Goal: Task Accomplishment & Management: Use online tool/utility

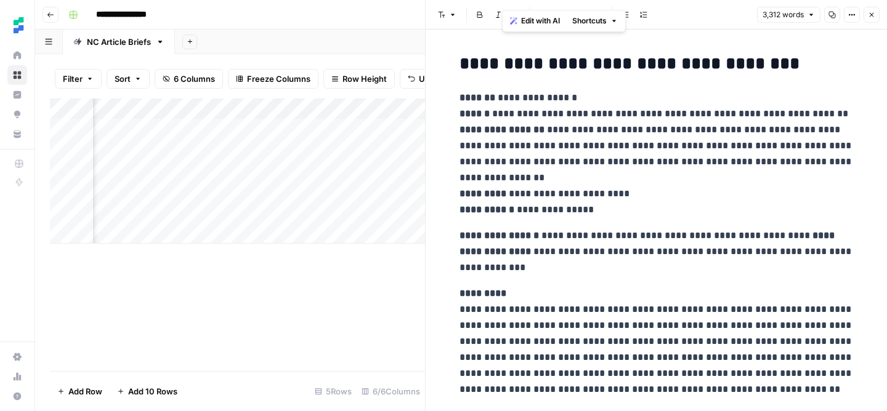
scroll to position [9183, 0]
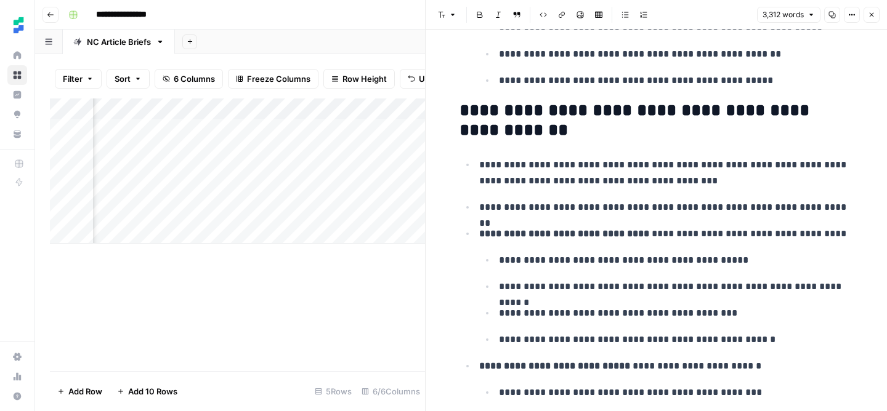
click at [874, 13] on icon "button" at bounding box center [871, 14] width 7 height 7
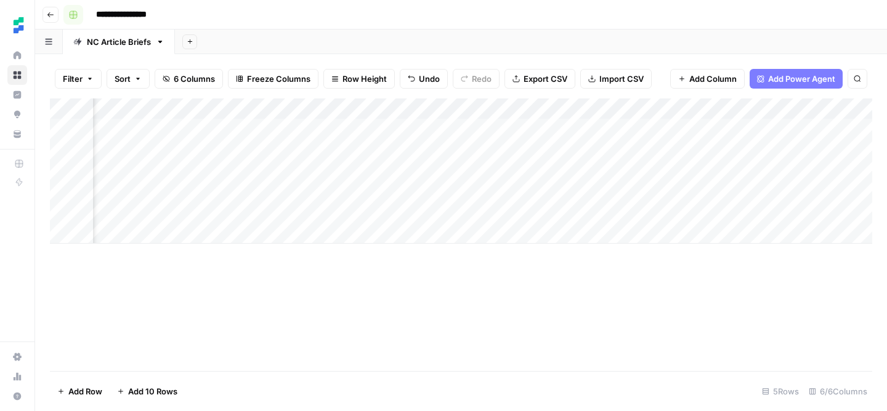
click at [71, 15] on rect "button" at bounding box center [73, 14] width 7 height 7
click at [71, 19] on button "button" at bounding box center [73, 15] width 20 height 20
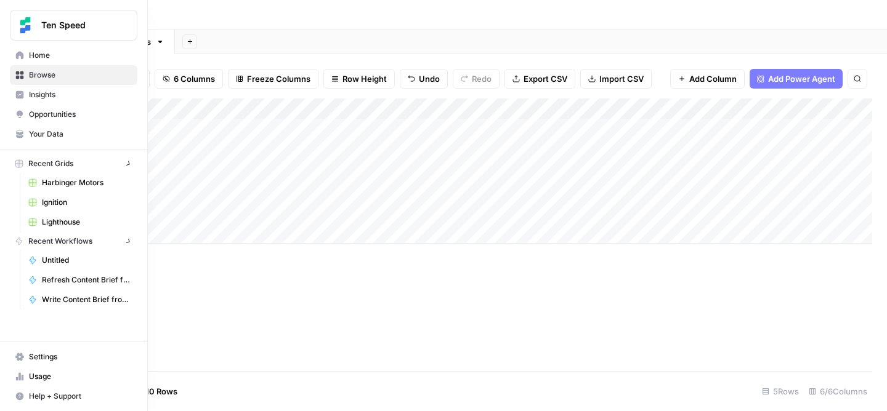
click at [15, 75] on icon at bounding box center [19, 75] width 9 height 9
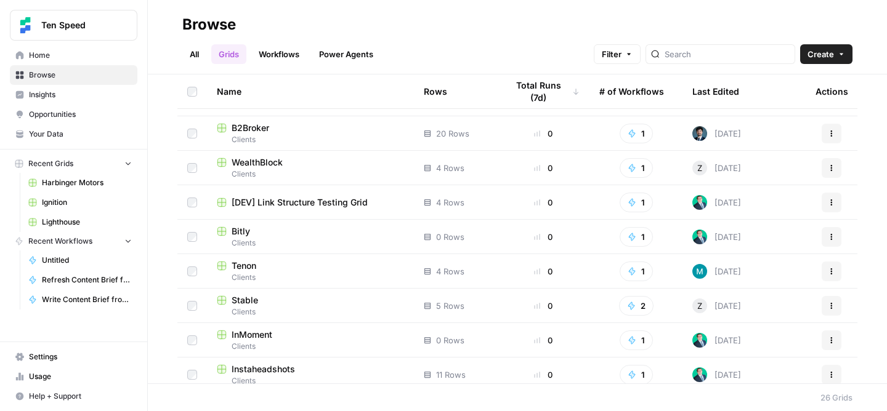
scroll to position [302, 0]
click at [307, 278] on span "Clients" at bounding box center [310, 278] width 187 height 11
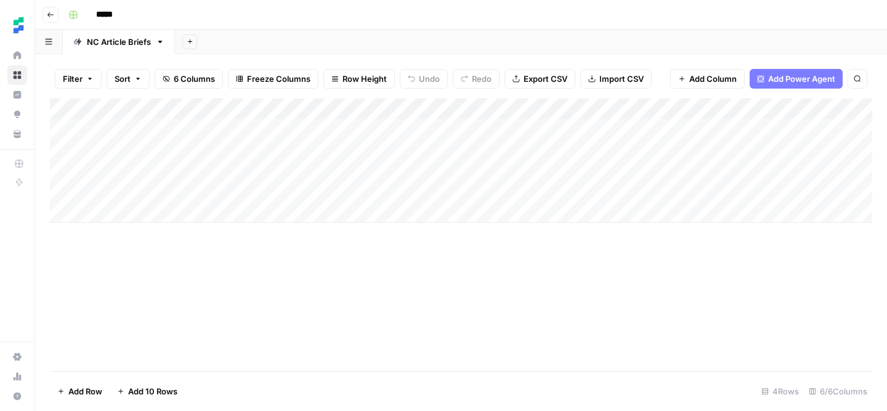
click at [113, 214] on div "Add Column" at bounding box center [461, 161] width 822 height 124
type textarea "**********"
click at [460, 213] on div "Add Column" at bounding box center [461, 171] width 822 height 145
click at [442, 212] on div "Add Column" at bounding box center [461, 171] width 822 height 145
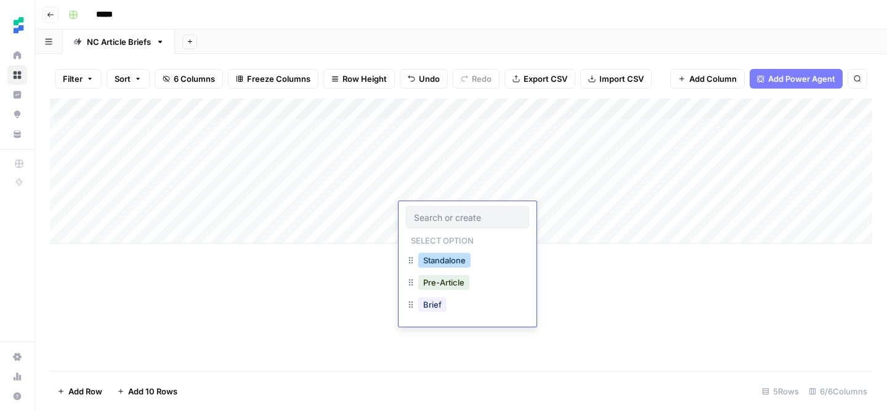
click at [453, 257] on button "Standalone" at bounding box center [444, 260] width 52 height 15
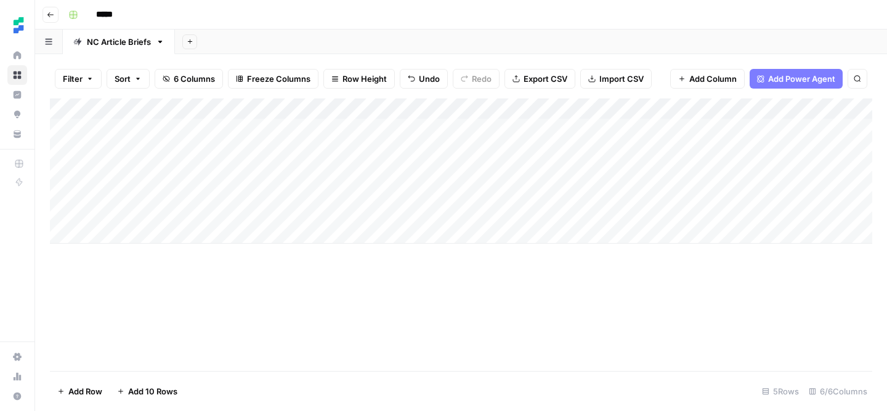
click at [633, 211] on div "Add Column" at bounding box center [461, 171] width 822 height 145
click at [188, 234] on div "Add Column" at bounding box center [461, 171] width 822 height 145
type textarea "**********"
click at [419, 227] on div "Add Column" at bounding box center [461, 182] width 822 height 166
click at [462, 233] on div "Add Column" at bounding box center [461, 182] width 822 height 166
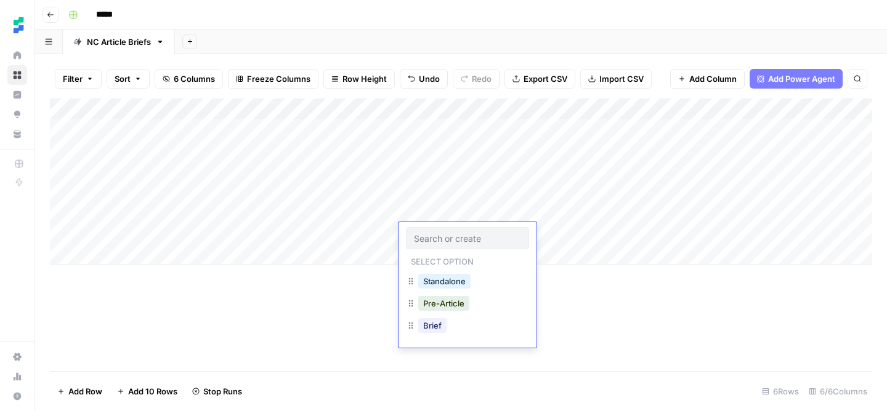
click at [474, 286] on div "Standalone" at bounding box center [467, 283] width 123 height 22
click at [445, 286] on button "Standalone" at bounding box center [444, 281] width 52 height 15
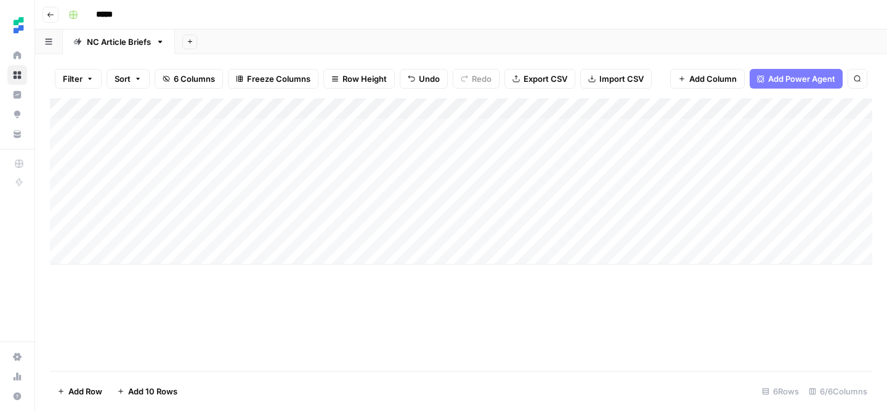
click at [629, 230] on div "Add Column" at bounding box center [461, 182] width 822 height 166
click at [751, 211] on div "Add Column" at bounding box center [461, 182] width 822 height 166
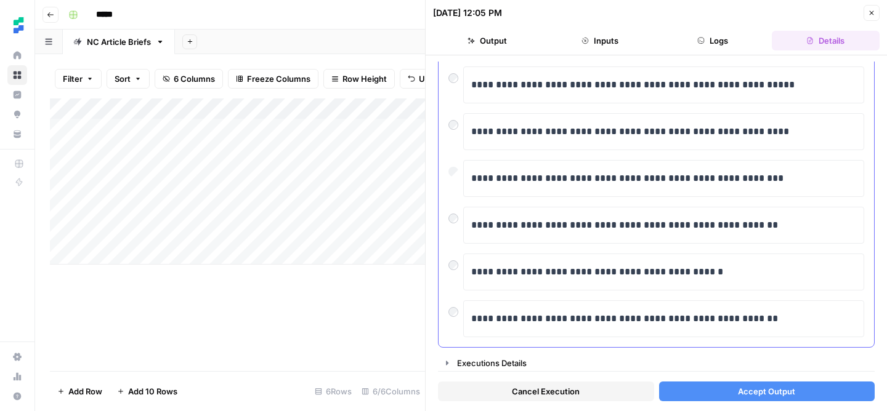
scroll to position [277, 0]
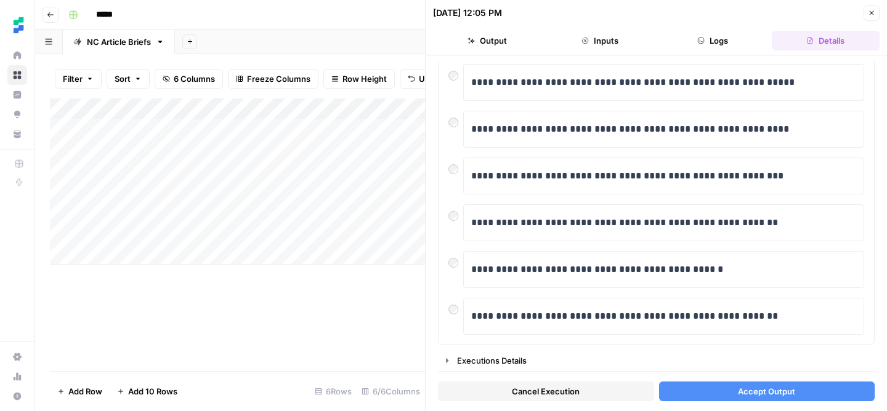
click at [749, 390] on span "Accept Output" at bounding box center [766, 392] width 57 height 12
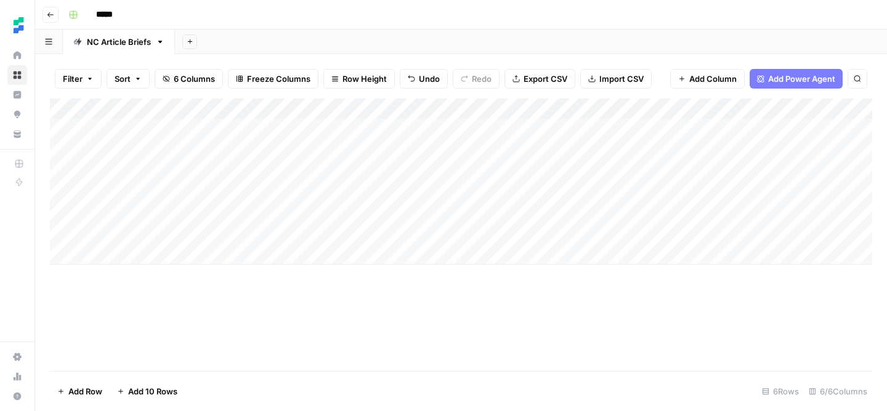
click at [748, 235] on div "Add Column" at bounding box center [461, 182] width 822 height 166
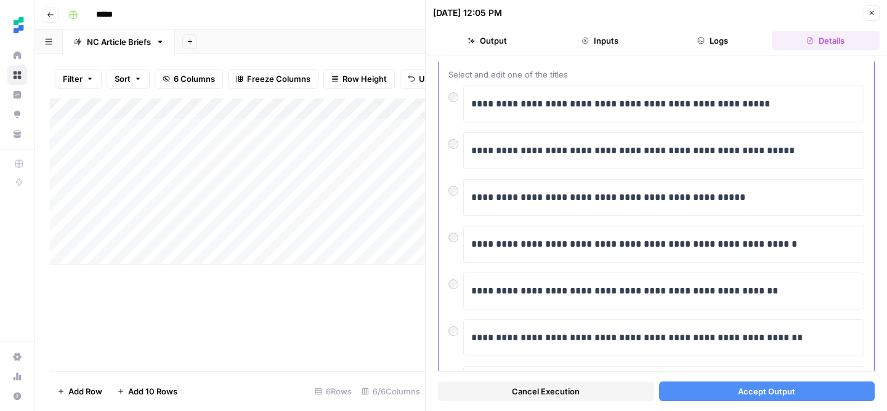
scroll to position [46, 0]
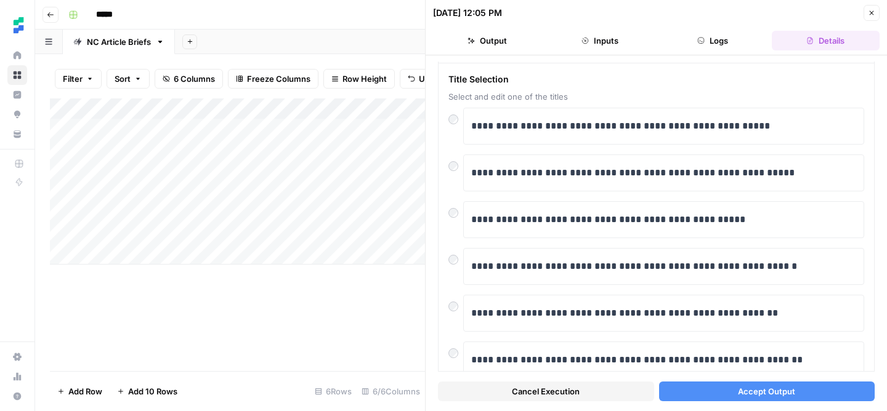
click at [762, 394] on span "Accept Output" at bounding box center [766, 392] width 57 height 12
